Goal: Use online tool/utility

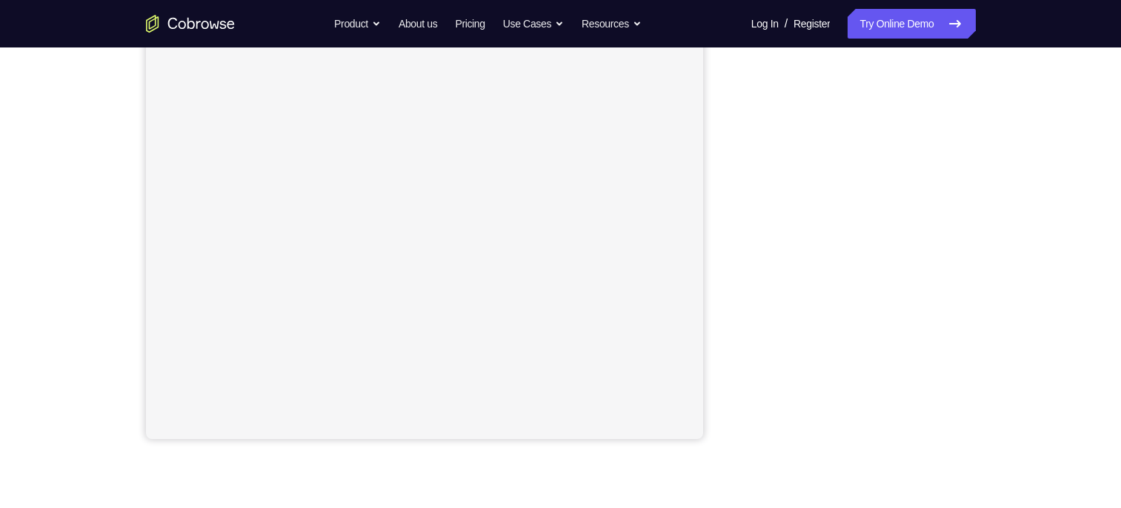
scroll to position [252, 0]
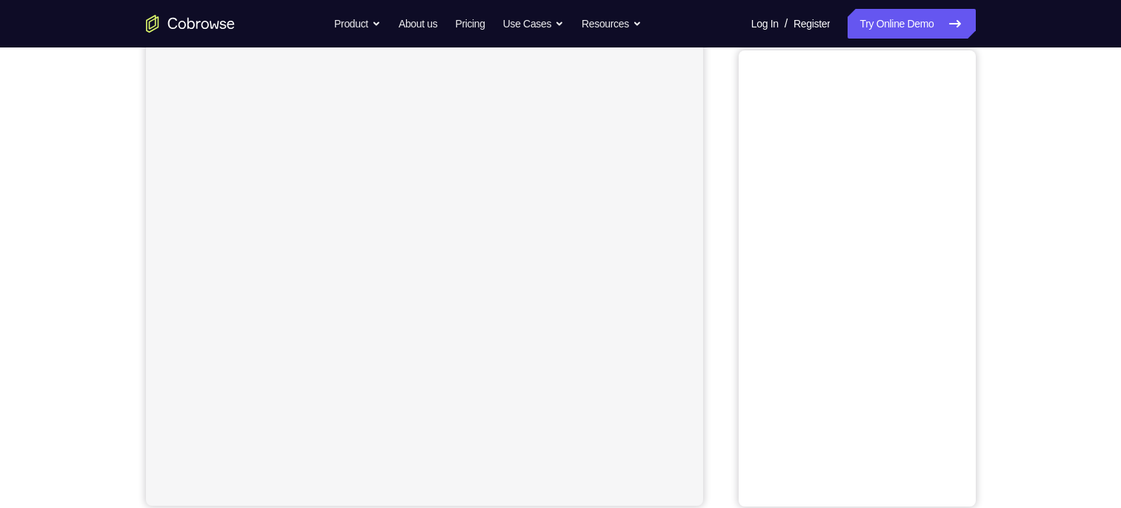
scroll to position [156, 0]
click at [920, 53] on button "Android" at bounding box center [936, 52] width 79 height 30
